Goal: Find specific page/section: Find specific page/section

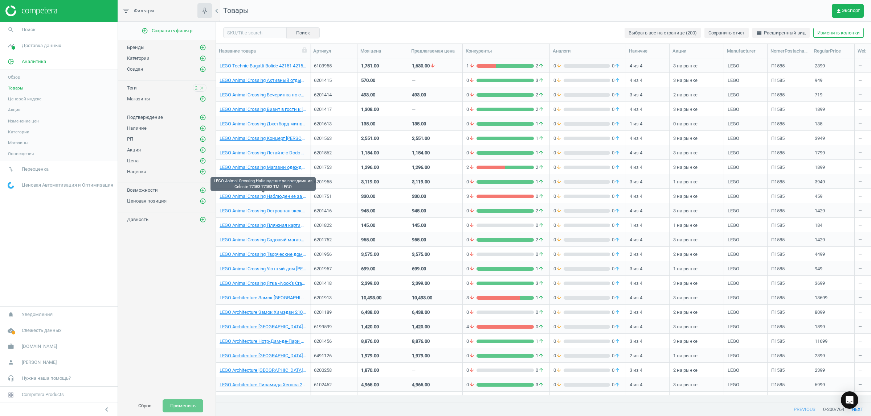
scroll to position [331, 648]
click at [201, 87] on icon "close" at bounding box center [201, 88] width 5 height 5
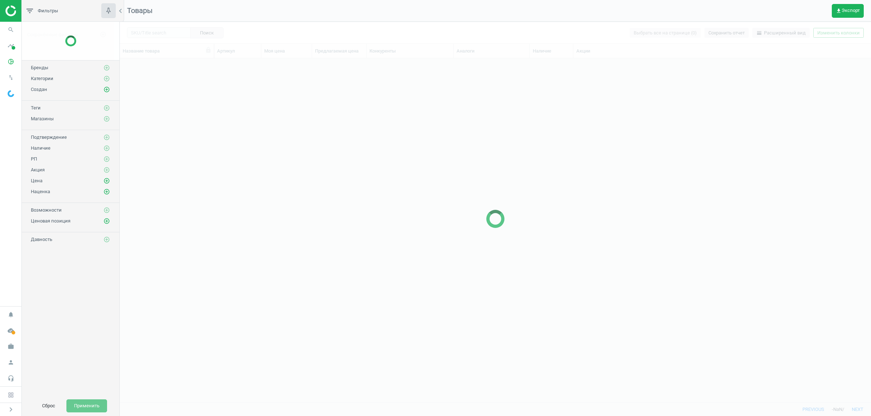
scroll to position [331, 744]
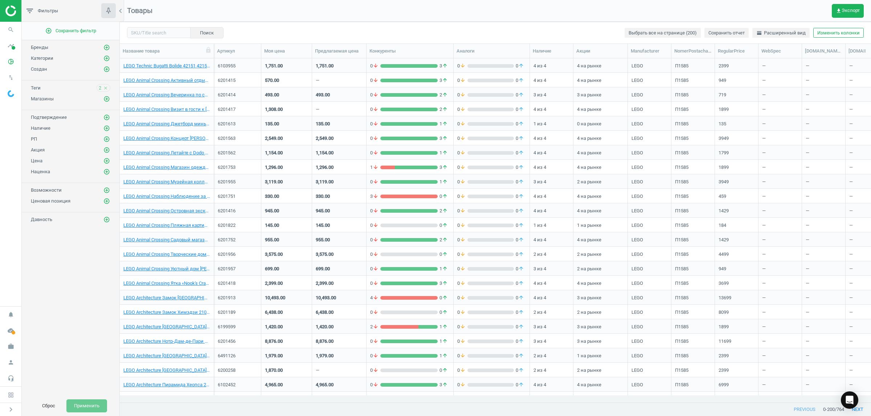
click at [106, 90] on icon "close" at bounding box center [105, 88] width 5 height 5
click at [11, 65] on icon "pie_chart_outlined" at bounding box center [11, 62] width 14 height 14
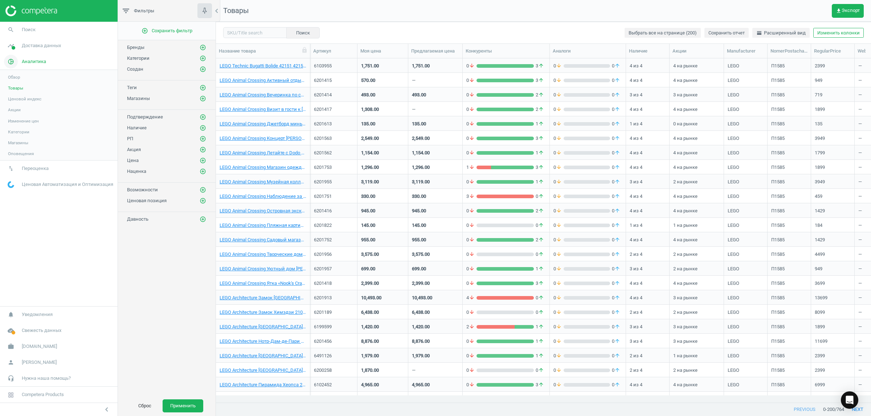
scroll to position [7, 7]
click at [26, 132] on span "Категории" at bounding box center [18, 132] width 21 height 6
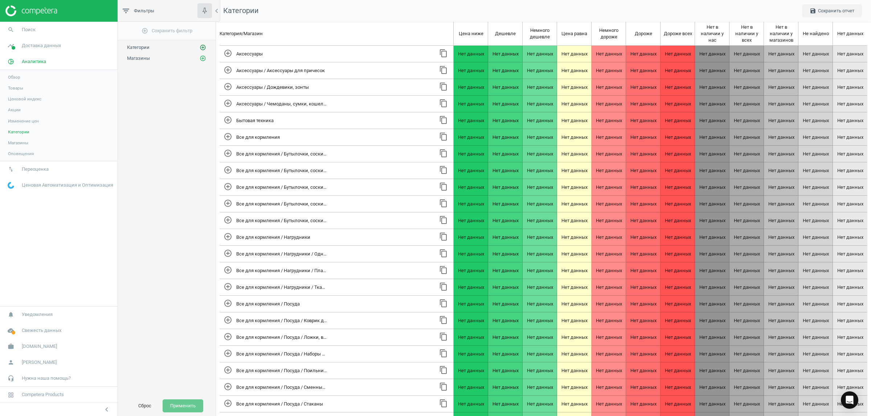
click at [205, 47] on icon "add_circle_outline" at bounding box center [203, 47] width 7 height 7
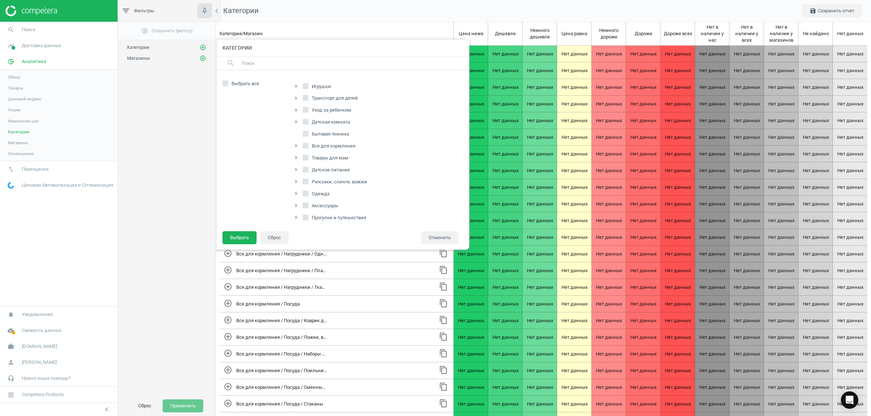
click at [166, 143] on div "add_circle_outline Сохранить фильтр Категории add_circle_outline Категории sear…" at bounding box center [167, 209] width 98 height 374
click at [18, 143] on span "Магазины" at bounding box center [18, 143] width 20 height 6
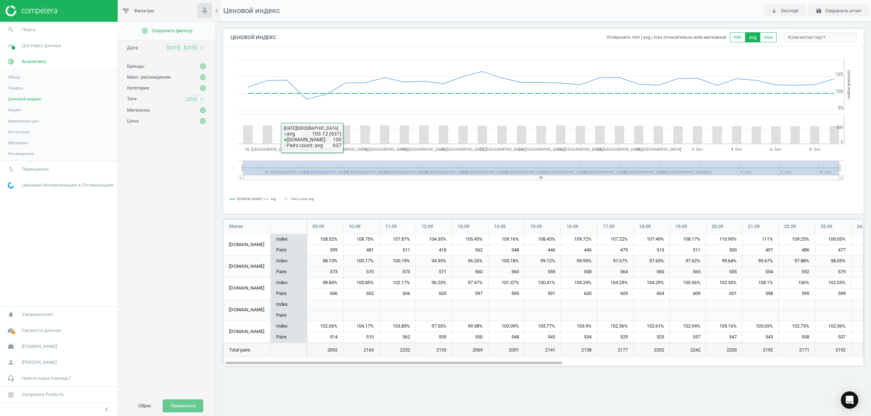
scroll to position [161, 654]
click at [24, 144] on span "Магазины" at bounding box center [18, 143] width 20 height 6
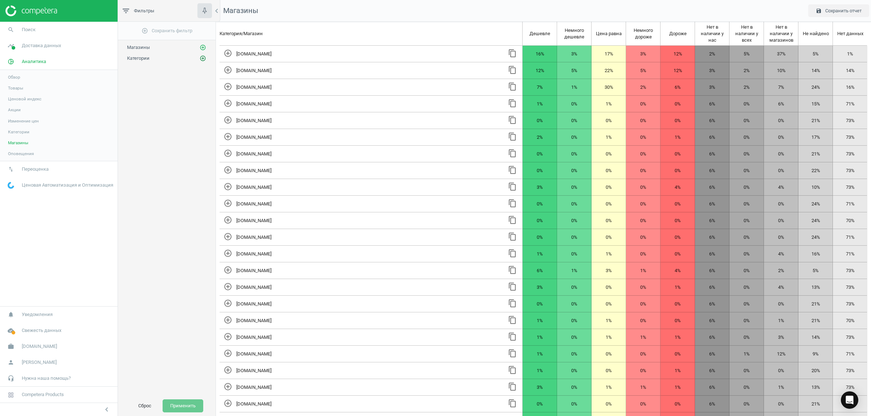
click at [200, 58] on icon "add_circle_outline" at bounding box center [203, 58] width 7 height 7
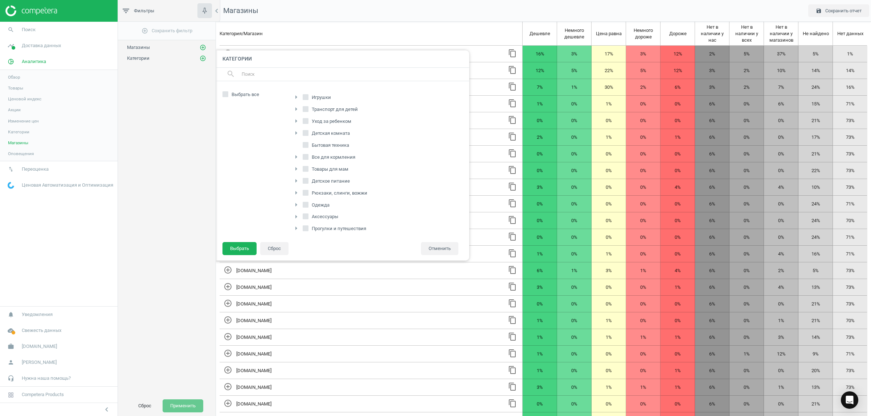
click at [296, 97] on icon "arrow_right" at bounding box center [296, 97] width 9 height 9
click at [322, 230] on span "LEGO" at bounding box center [321, 228] width 15 height 7
click at [312, 230] on input "LEGO" at bounding box center [309, 228] width 5 height 5
checkbox input "true"
click at [241, 250] on button "Выбрать" at bounding box center [239, 248] width 34 height 13
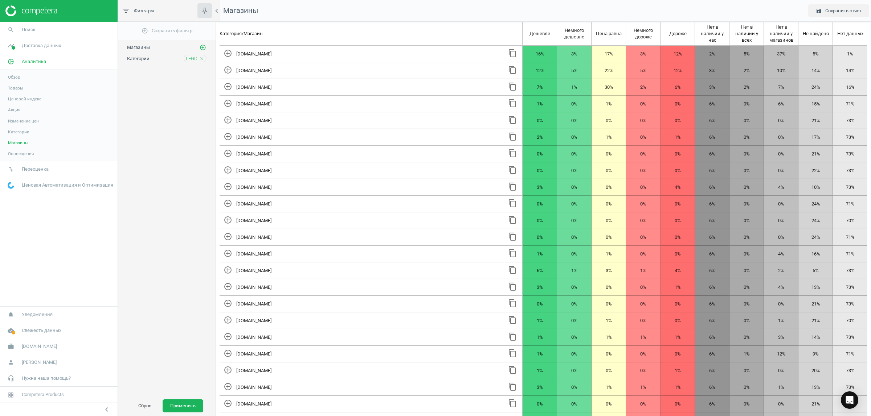
click at [186, 405] on button "Применить" at bounding box center [183, 406] width 41 height 13
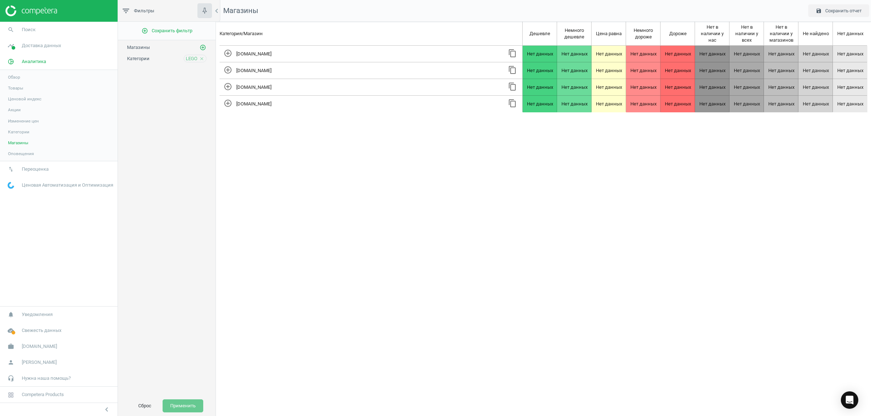
click at [21, 136] on link "Категории" at bounding box center [59, 132] width 118 height 11
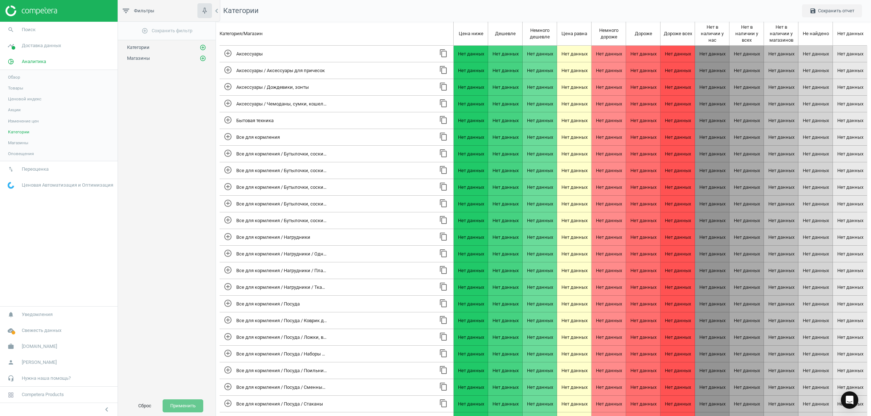
click at [27, 122] on span "Изменение цен" at bounding box center [23, 121] width 31 height 6
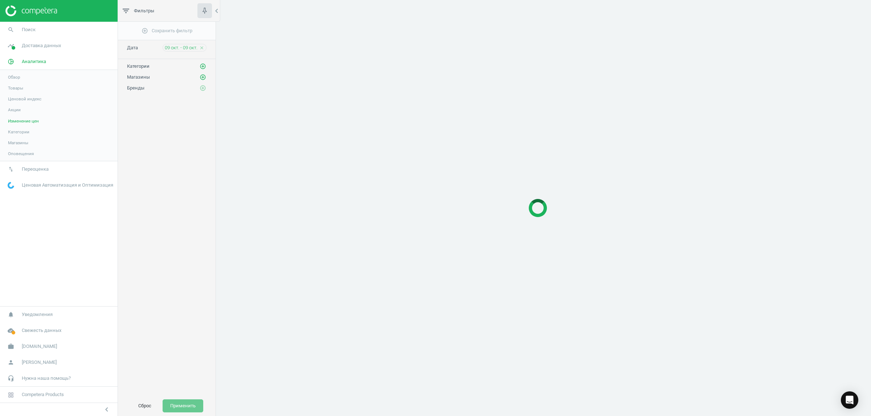
click at [12, 86] on span "Товары" at bounding box center [15, 88] width 15 height 6
click at [13, 77] on span "Обзор" at bounding box center [14, 77] width 12 height 6
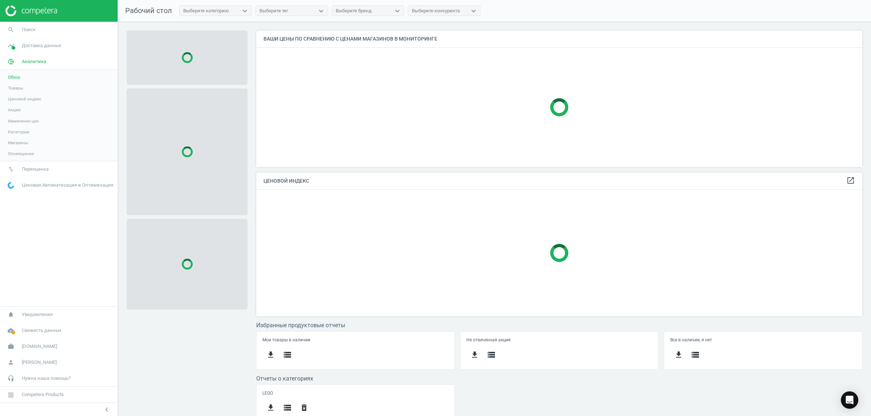
scroll to position [151, 613]
click at [13, 78] on span "Обзор" at bounding box center [14, 77] width 12 height 6
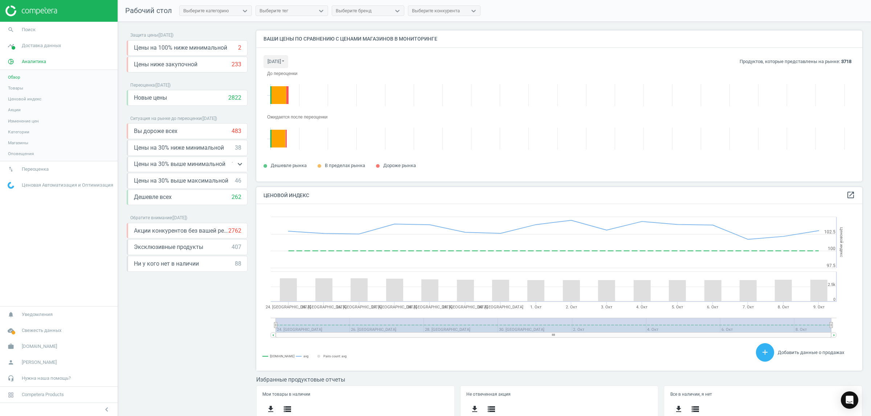
scroll to position [165, 613]
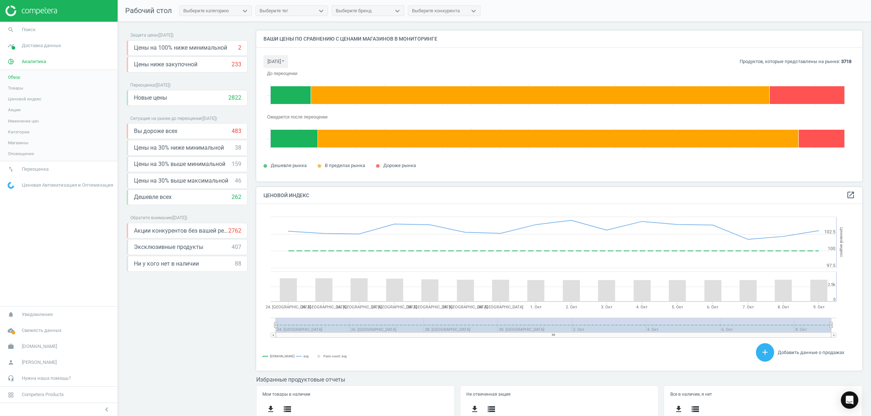
click at [309, 13] on div "Выберите тег" at bounding box center [285, 10] width 59 height 9
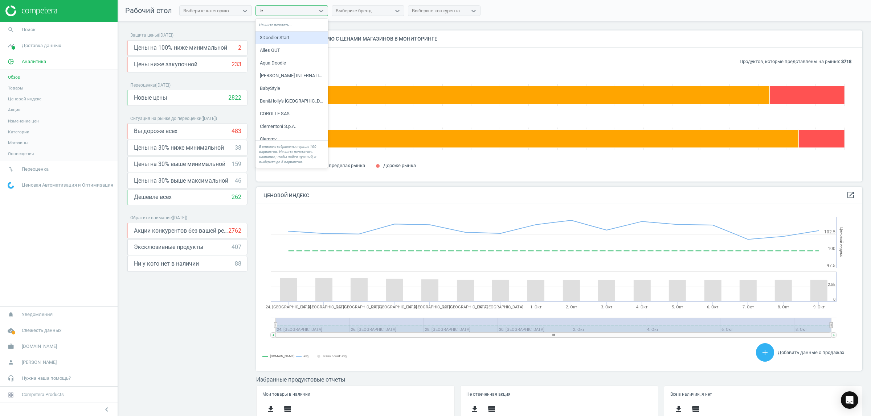
type input "leg"
click at [279, 39] on div "LEGO" at bounding box center [291, 38] width 73 height 12
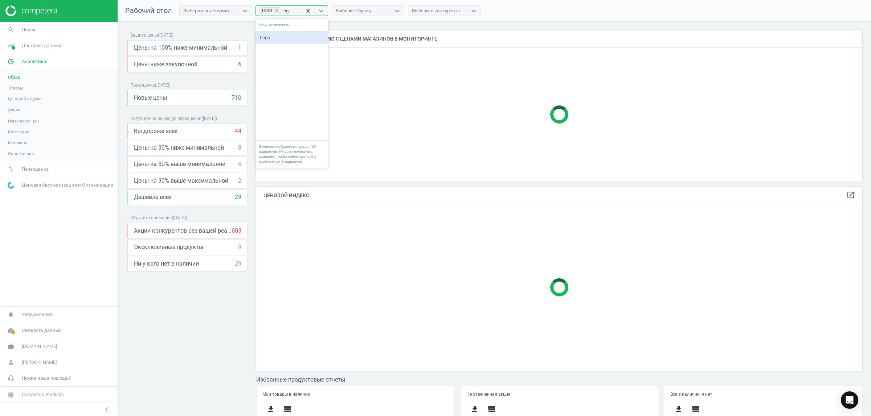
type input "lego"
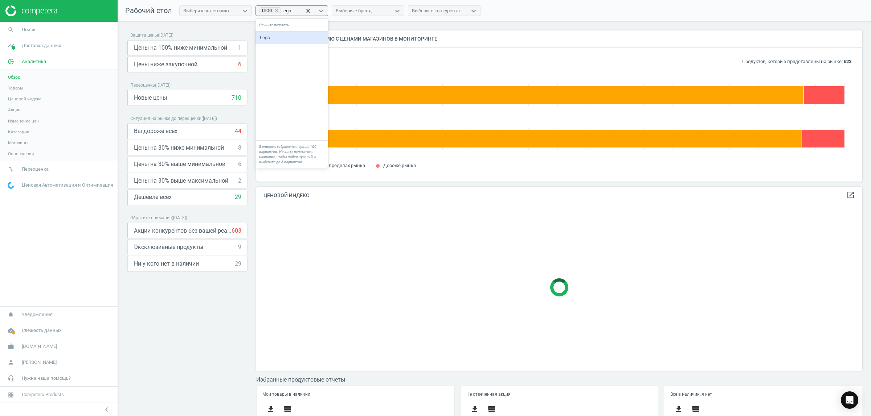
click at [294, 34] on div "Lego" at bounding box center [291, 38] width 73 height 12
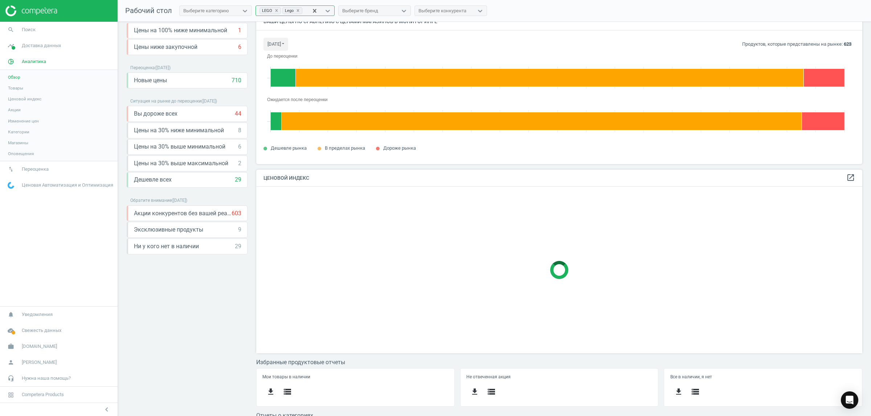
scroll to position [0, 0]
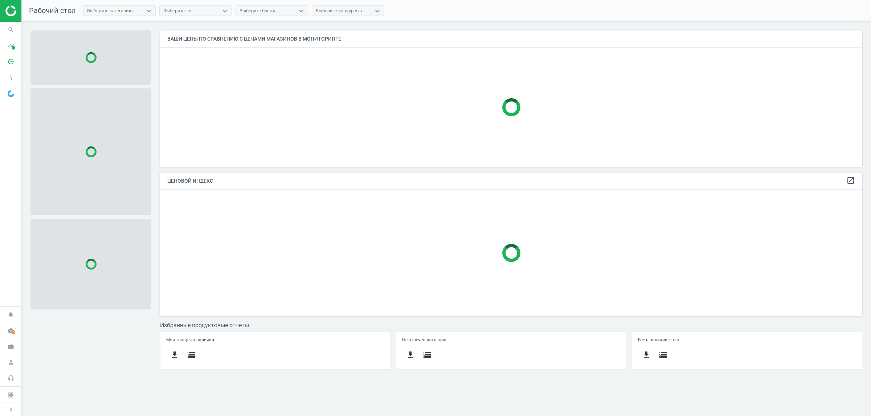
scroll to position [151, 709]
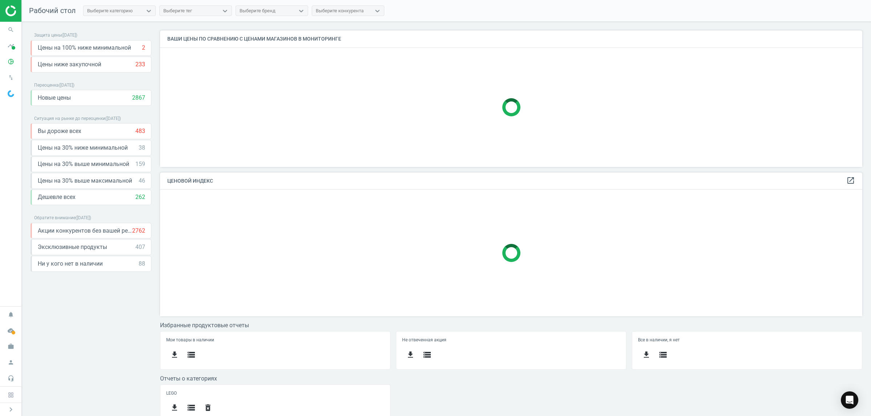
click at [204, 11] on div "Выберите тег" at bounding box center [189, 10] width 59 height 9
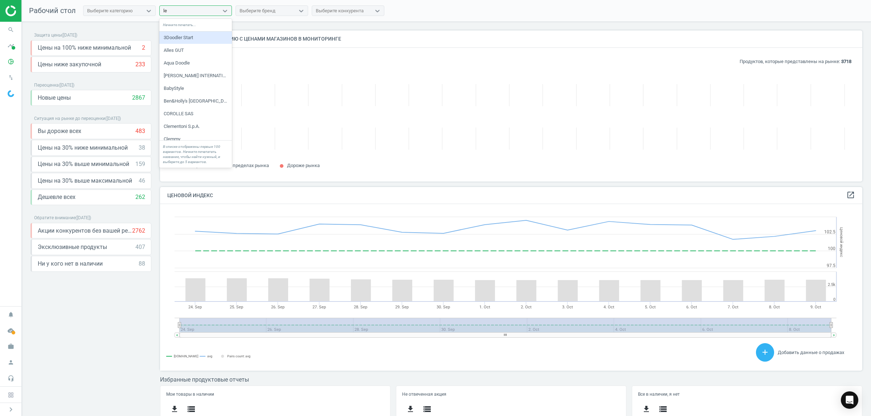
scroll to position [165, 709]
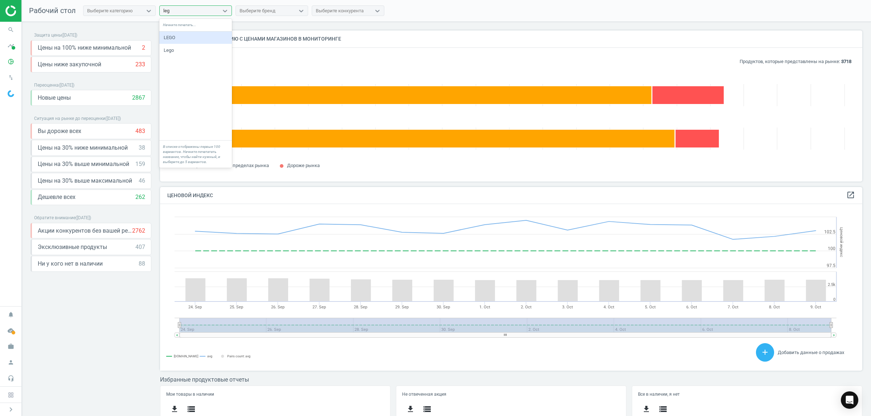
type input "lego"
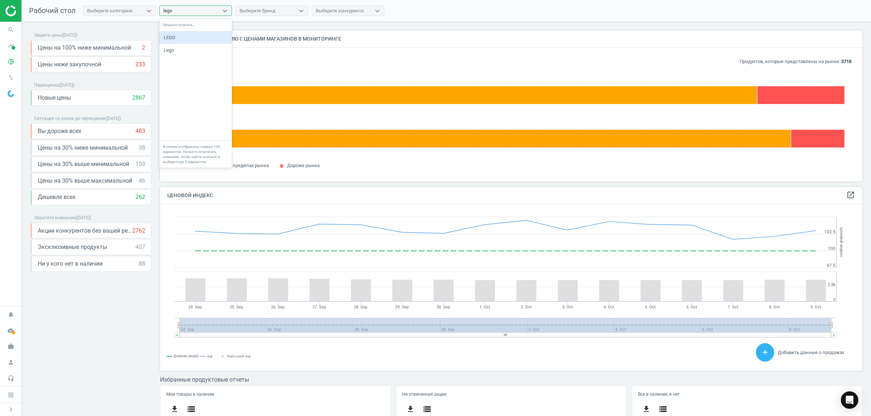
click at [201, 37] on div "LEGO" at bounding box center [195, 38] width 73 height 12
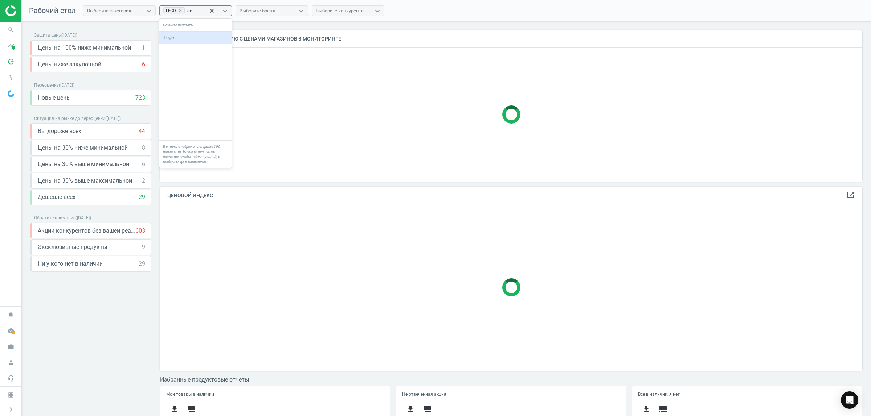
type input "lego"
click at [204, 39] on div "Lego" at bounding box center [195, 38] width 73 height 12
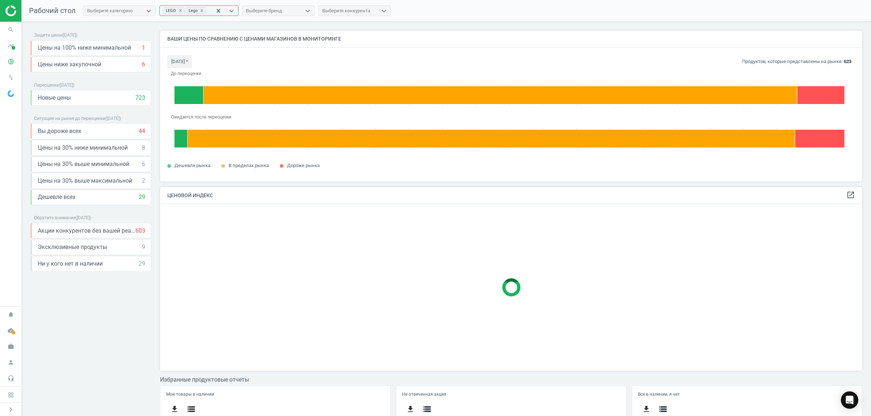
scroll to position [45, 0]
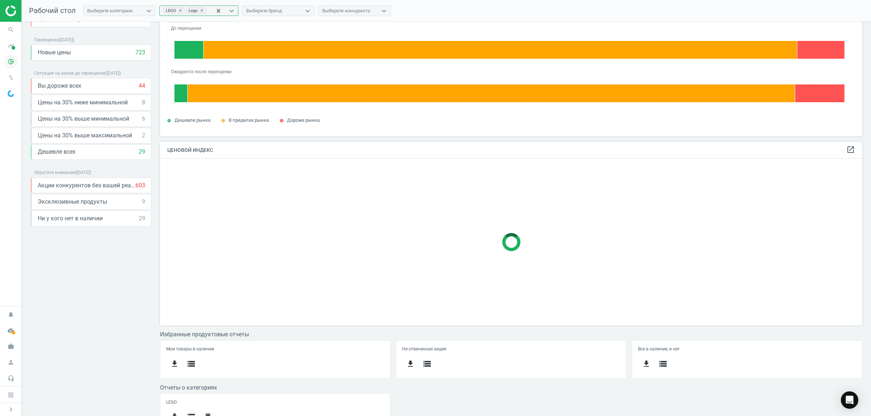
click at [9, 65] on icon "pie_chart_outlined" at bounding box center [11, 62] width 14 height 14
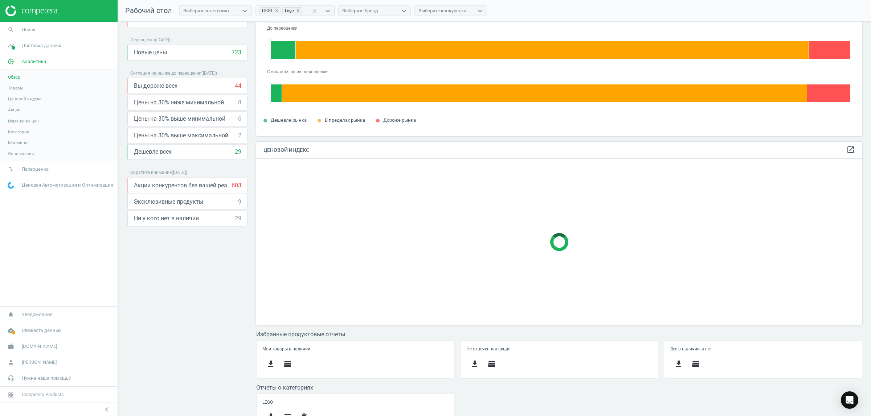
scroll to position [181, 613]
click at [26, 120] on span "Изменение цен" at bounding box center [23, 121] width 31 height 6
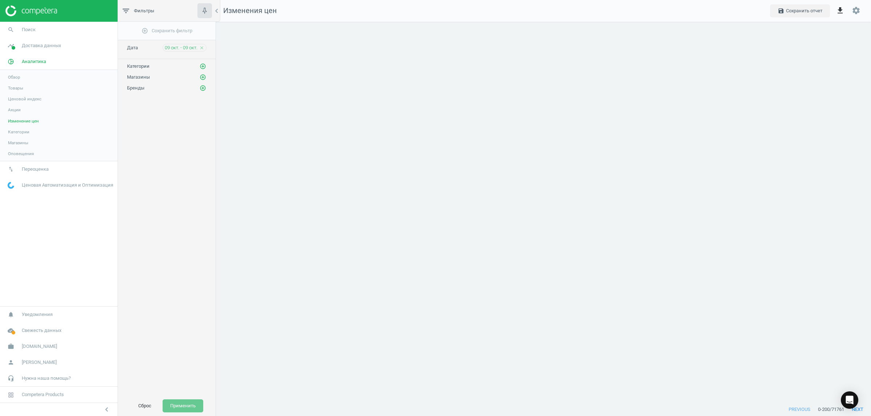
scroll to position [396, 669]
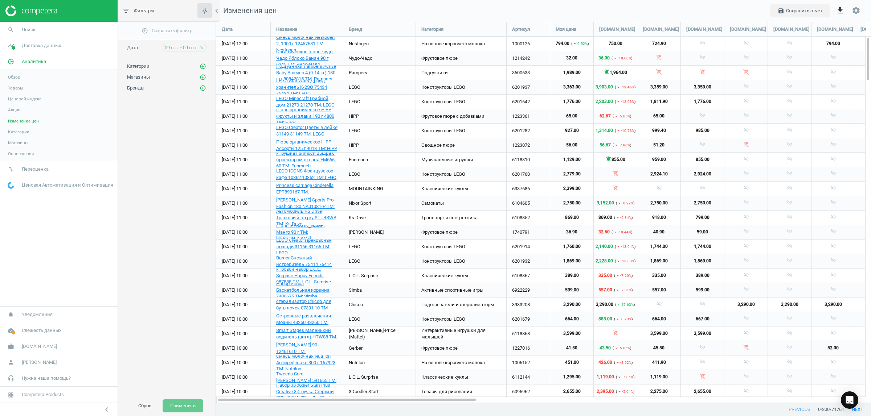
click at [16, 132] on span "Категории" at bounding box center [18, 132] width 21 height 6
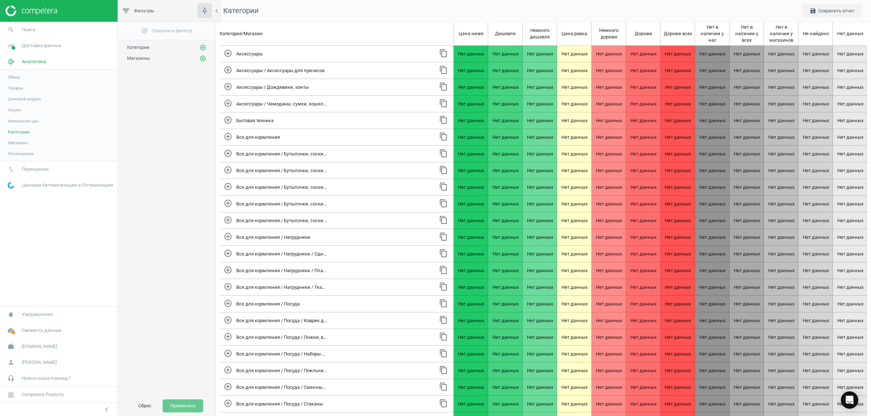
click at [11, 88] on span "Товары" at bounding box center [15, 88] width 15 height 6
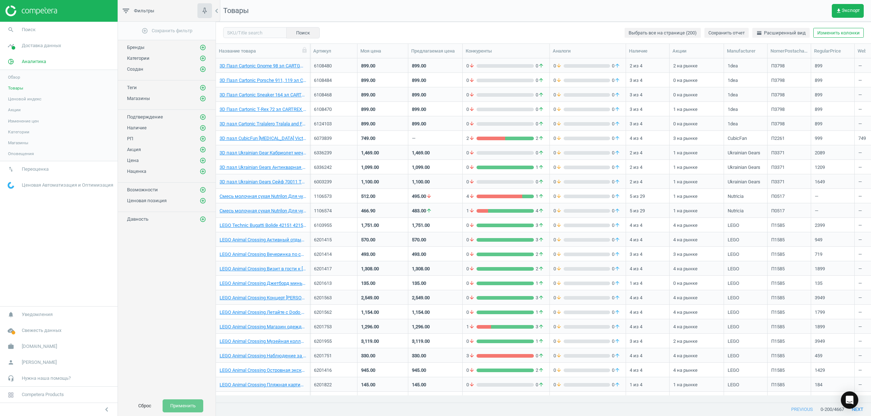
click at [13, 73] on link "Обзор" at bounding box center [59, 77] width 118 height 11
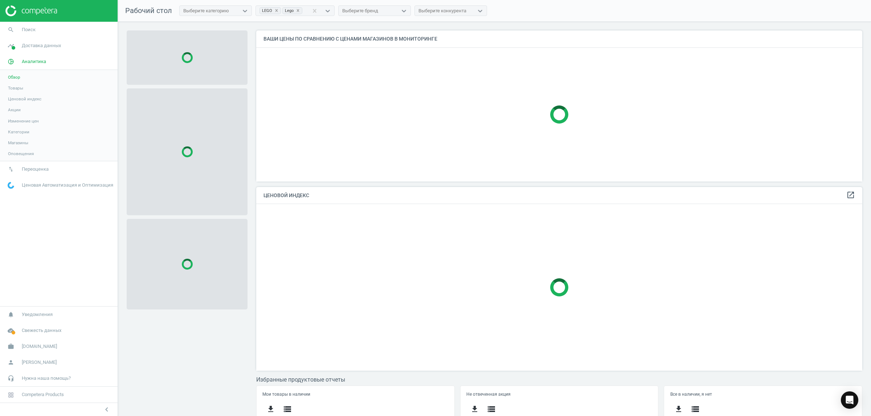
scroll to position [181, 613]
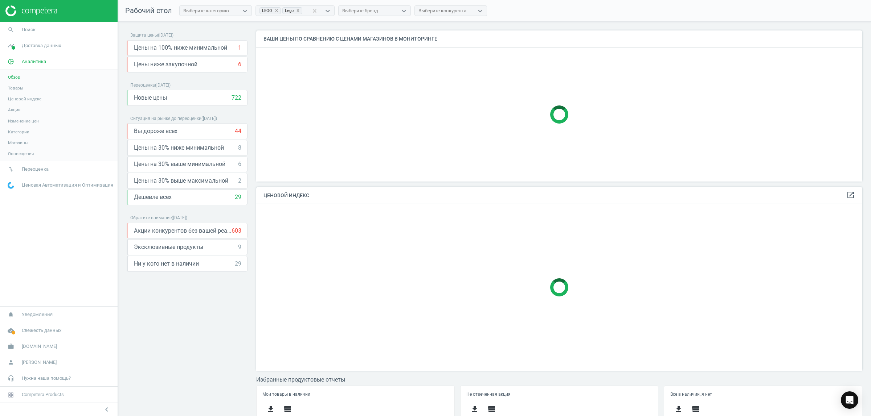
click at [21, 100] on span "Ценовой индекс" at bounding box center [24, 99] width 33 height 6
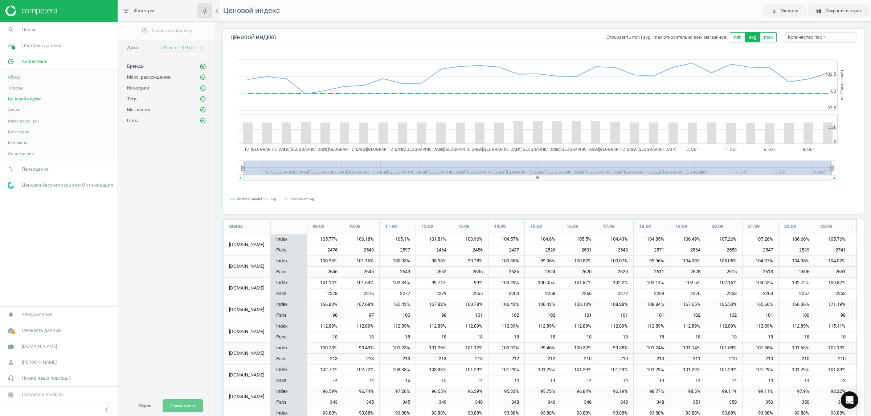
click at [202, 67] on icon "add_circle_outline" at bounding box center [203, 66] width 7 height 7
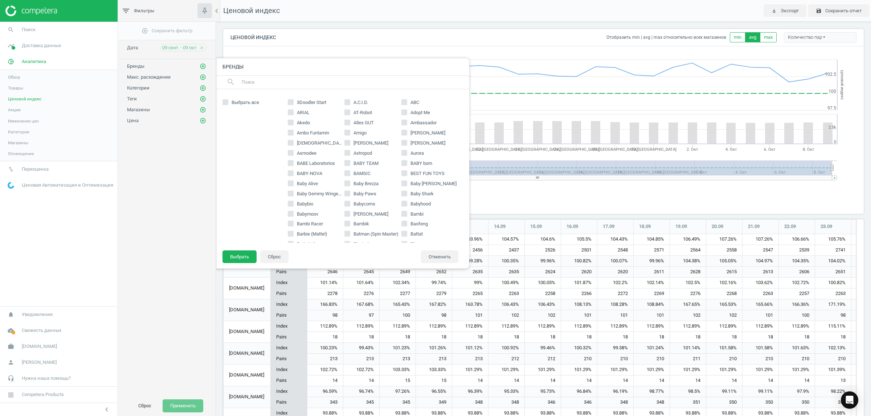
click at [271, 83] on input "text" at bounding box center [352, 83] width 223 height 12
type input "lego"
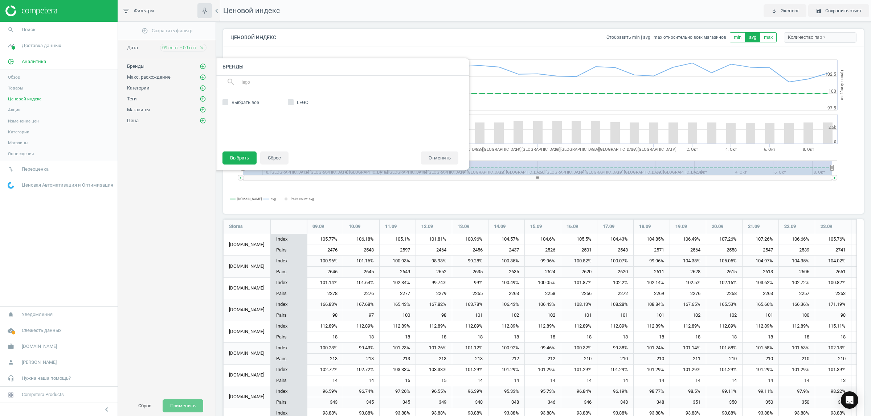
click at [296, 102] on span "LEGO" at bounding box center [302, 102] width 15 height 7
click at [293, 102] on input "LEGO" at bounding box center [290, 102] width 5 height 5
checkbox input "true"
click at [249, 159] on button "Выбрать" at bounding box center [239, 158] width 34 height 13
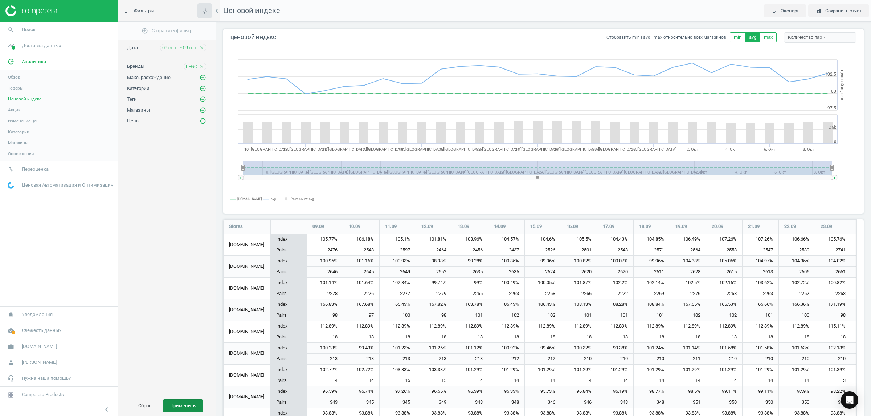
click at [181, 406] on button "Применить" at bounding box center [183, 406] width 41 height 13
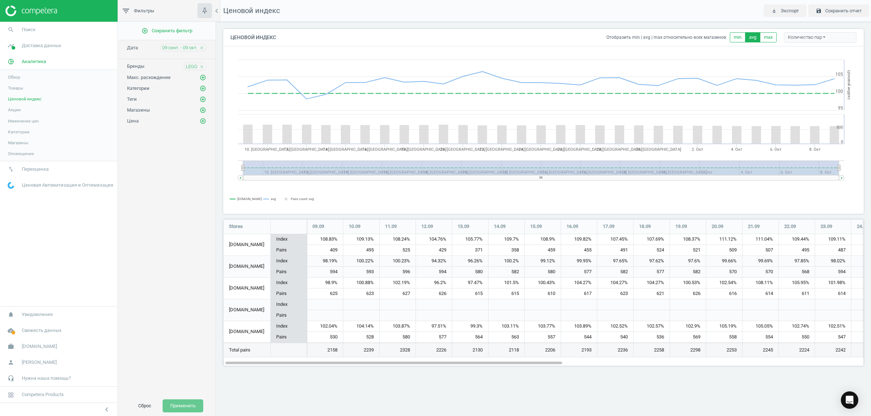
scroll to position [161, 654]
click at [809, 36] on div "Количество пар" at bounding box center [820, 37] width 73 height 11
click at [808, 62] on button "Стандартные данные" at bounding box center [817, 60] width 67 height 9
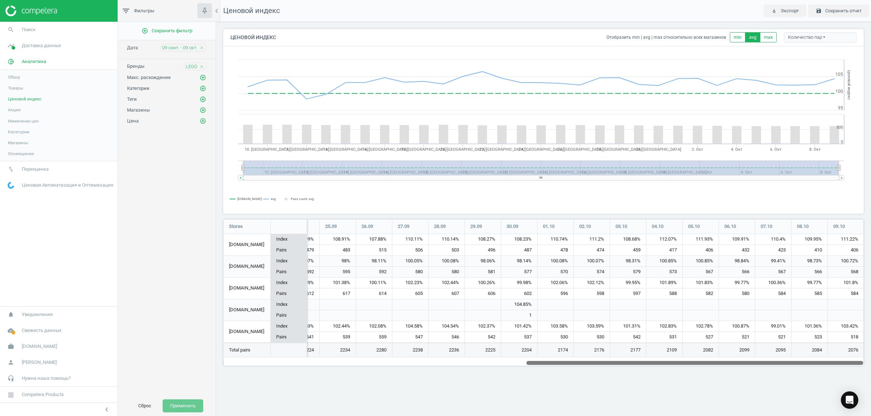
drag, startPoint x: 530, startPoint y: 363, endPoint x: 870, endPoint y: 358, distance: 340.3
click at [870, 358] on div "Ценовой индекс Отобразить min | avg | max относительно всех магазинов min avg m…" at bounding box center [543, 200] width 655 height 357
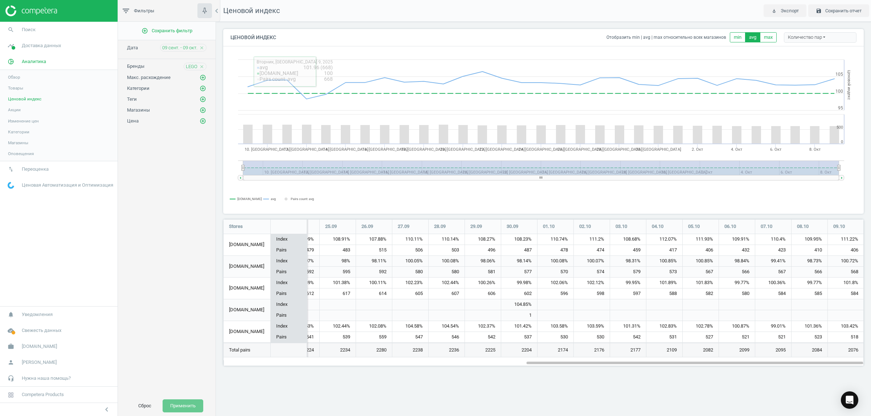
click at [33, 100] on span "Ценовой индекс" at bounding box center [24, 99] width 33 height 6
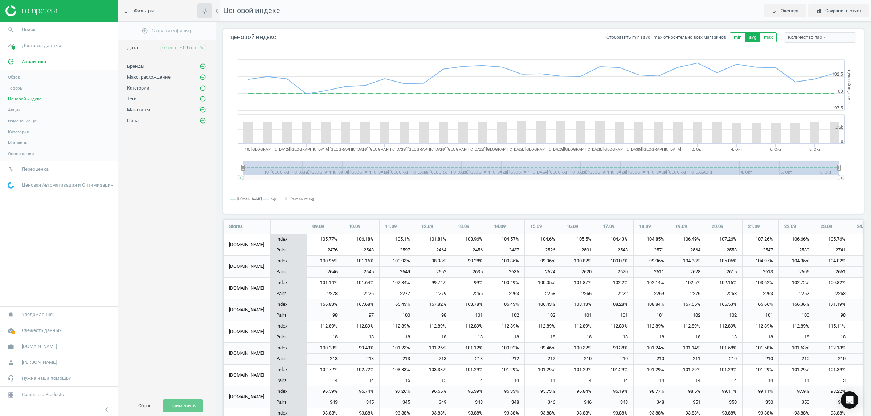
scroll to position [596, 648]
click at [12, 90] on span "Товары" at bounding box center [15, 88] width 15 height 6
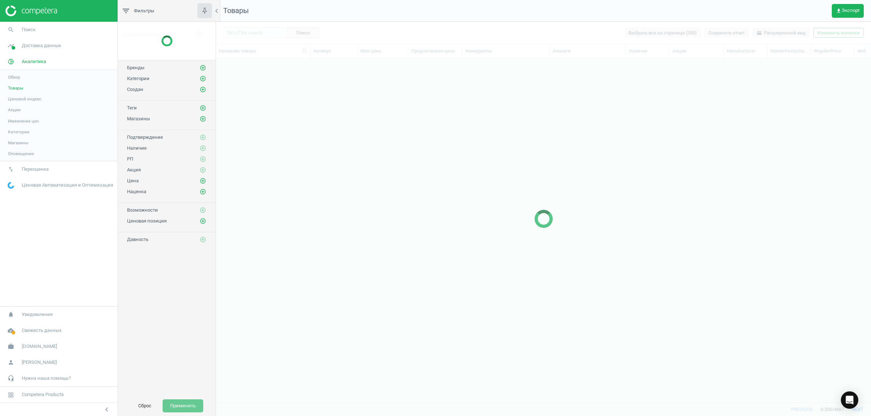
scroll to position [331, 648]
